Goal: Find contact information: Find contact information

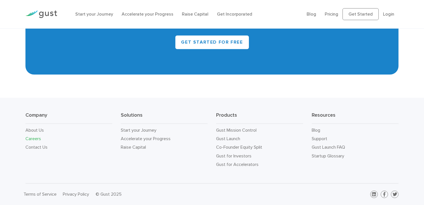
scroll to position [1315, 0]
click at [47, 144] on link "Contact Us" at bounding box center [36, 146] width 22 height 5
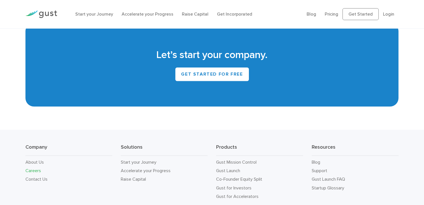
scroll to position [1315, 0]
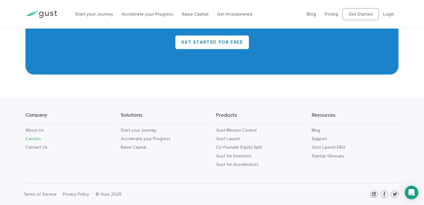
click at [203, 73] on div "Let’s start your company. Get Started for Free" at bounding box center [211, 33] width 373 height 84
click at [253, 58] on div "Let’s start your company. Get Started for Free" at bounding box center [211, 33] width 373 height 84
